Goal: Task Accomplishment & Management: Manage account settings

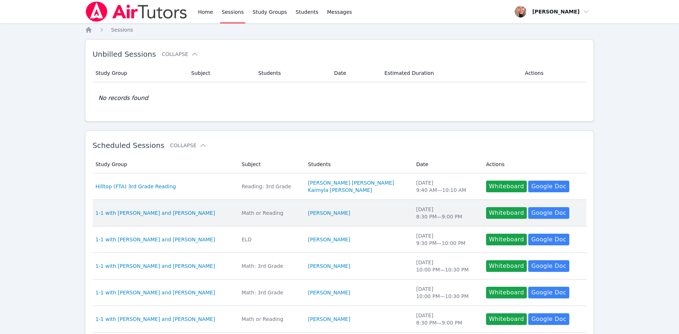
scroll to position [148, 0]
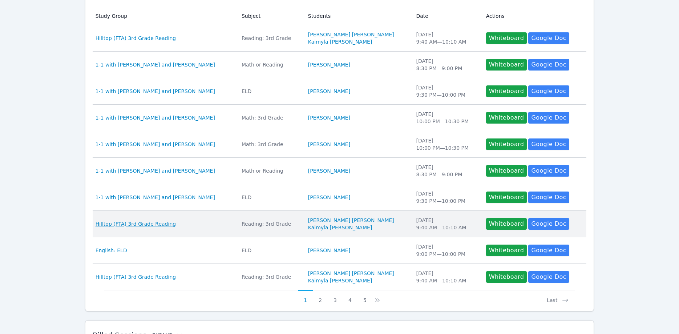
click at [154, 225] on span "Hilltop (FTA) 3rd Grade Reading" at bounding box center [136, 223] width 81 height 7
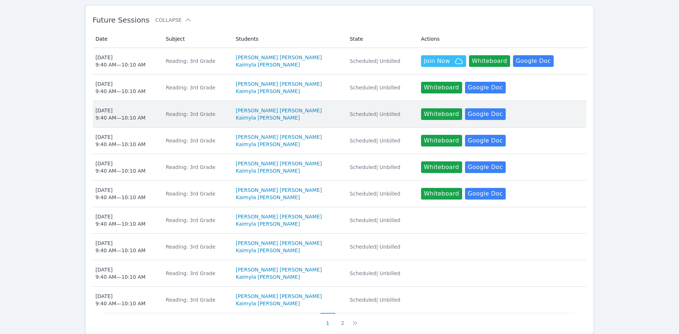
scroll to position [185, 0]
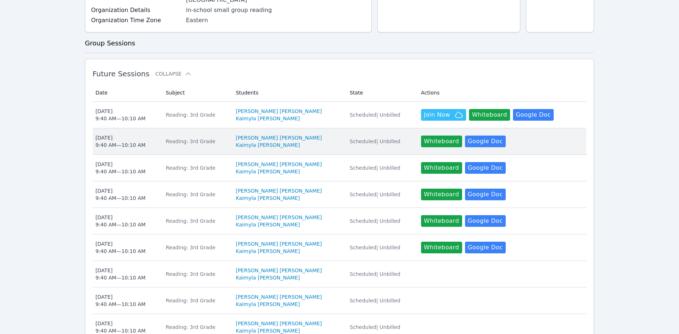
click at [127, 137] on div "Tue Oct 14 9:40 AM — 10:10 AM" at bounding box center [121, 141] width 50 height 15
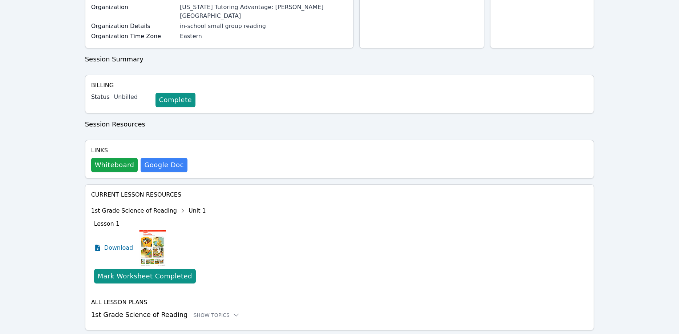
scroll to position [134, 0]
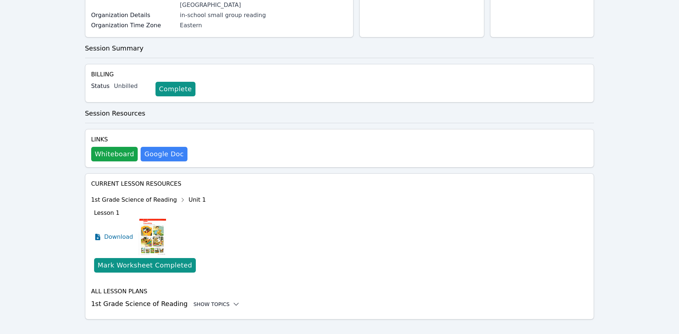
click at [197, 301] on div "Show Topics" at bounding box center [216, 304] width 47 height 7
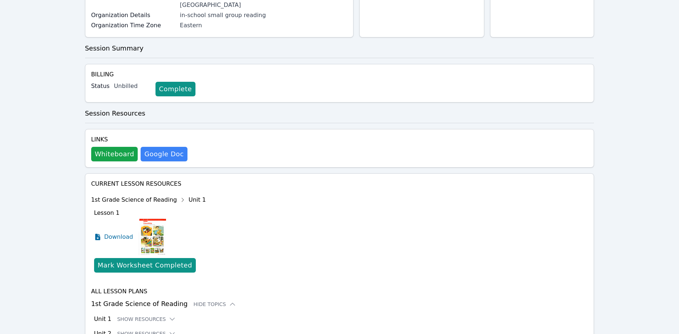
drag, startPoint x: 203, startPoint y: 286, endPoint x: 203, endPoint y: 236, distance: 50.9
drag, startPoint x: 59, startPoint y: 215, endPoint x: 61, endPoint y: 192, distance: 23.7
click at [61, 192] on div "Home Sessions Study Groups Students Messages Open user menu Asia Mason Open mai…" at bounding box center [339, 148] width 679 height 565
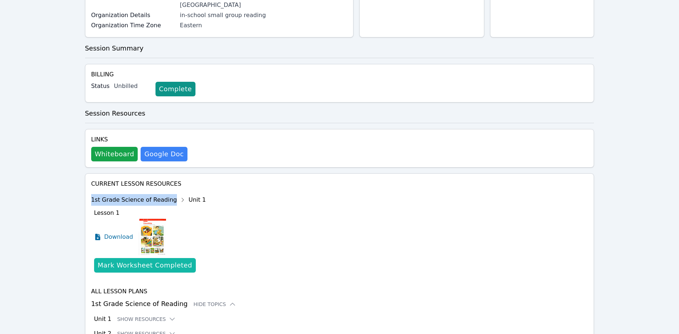
click at [115, 260] on div "Mark Worksheet Completed" at bounding box center [145, 265] width 94 height 10
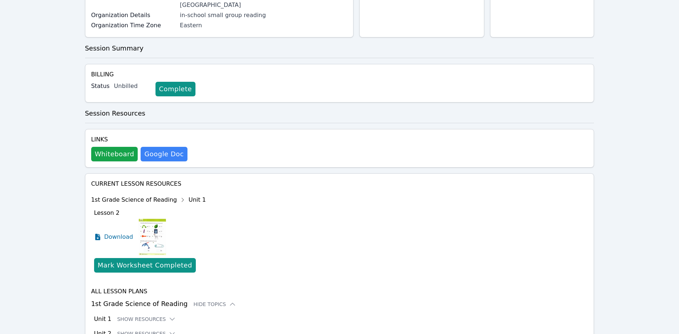
scroll to position [222, 0]
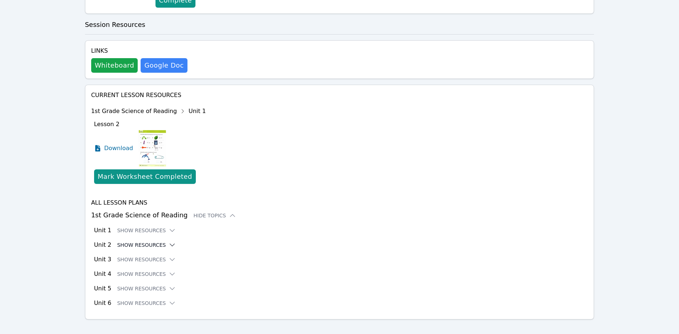
click at [157, 241] on button "Show Resources" at bounding box center [146, 244] width 59 height 7
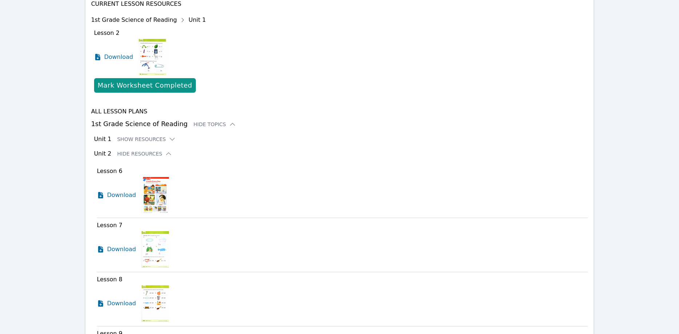
scroll to position [297, 0]
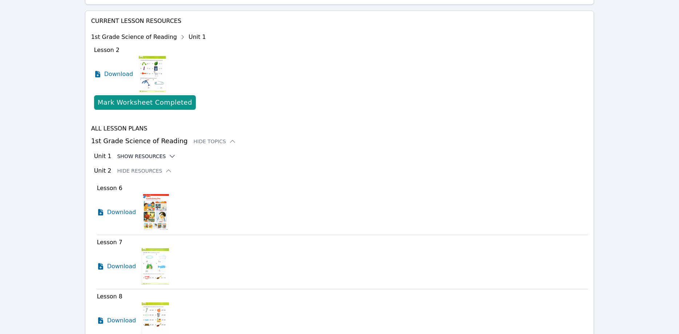
click at [170, 155] on icon at bounding box center [172, 156] width 5 height 2
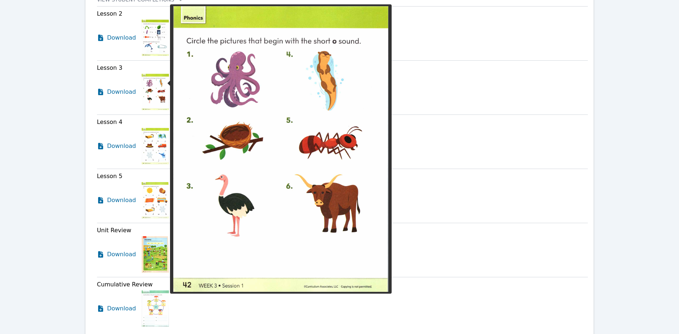
scroll to position [519, 0]
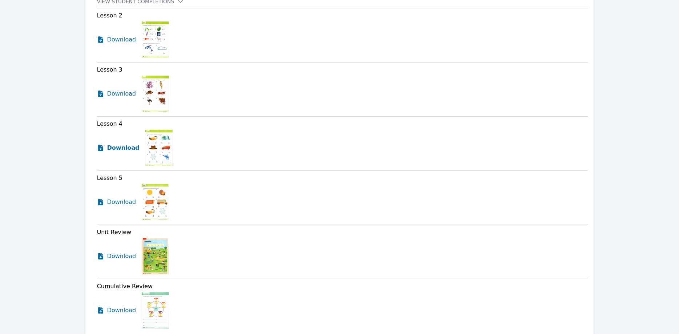
click at [116, 144] on span "Download" at bounding box center [123, 148] width 32 height 9
click at [117, 198] on span "Download" at bounding box center [123, 202] width 32 height 9
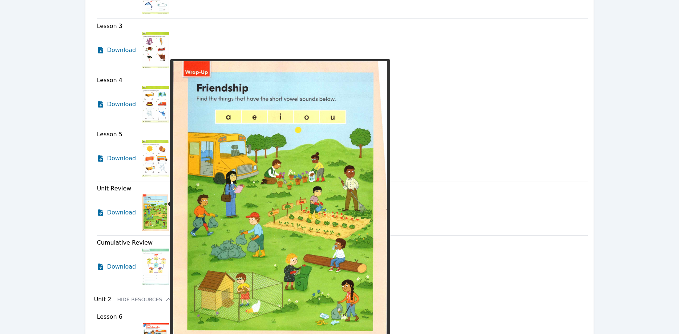
scroll to position [593, 0]
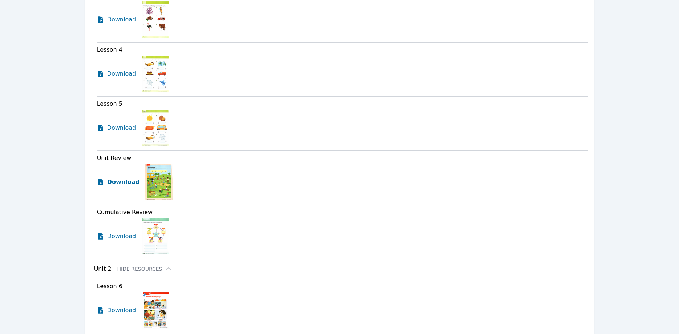
click at [123, 178] on span "Download" at bounding box center [123, 182] width 32 height 9
click at [122, 232] on span "Download" at bounding box center [123, 236] width 32 height 9
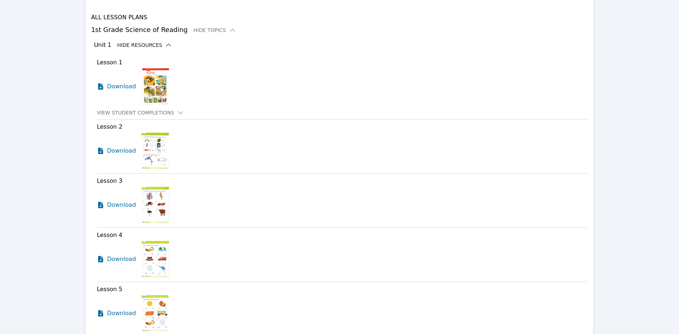
scroll to position [0, 0]
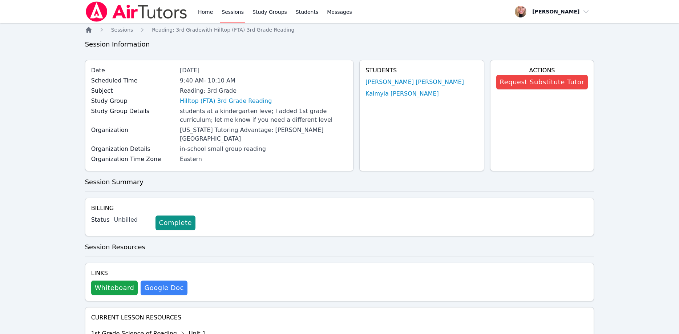
click at [91, 27] on icon "Breadcrumb" at bounding box center [88, 29] width 7 height 7
